Goal: Browse casually

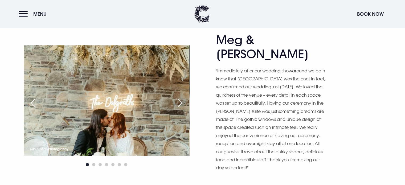
scroll to position [2424, 0]
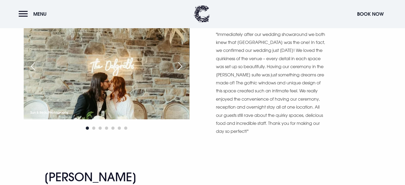
scroll to position [2398, 0]
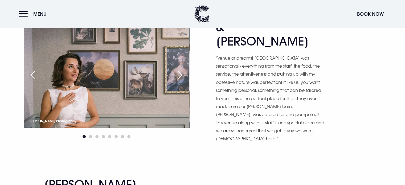
scroll to position [2051, 0]
